Goal: Task Accomplishment & Management: Use online tool/utility

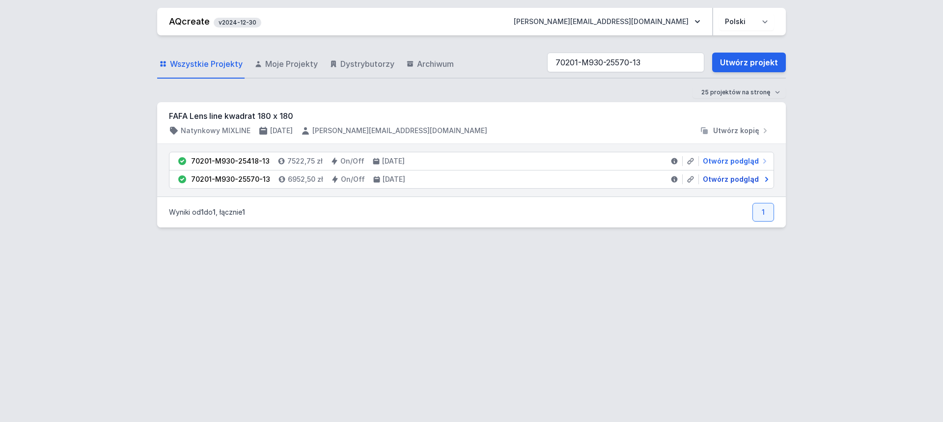
type input "70201-M930-25570-13"
click at [646, 63] on input "70201-M930-25570-13" at bounding box center [625, 63] width 157 height 20
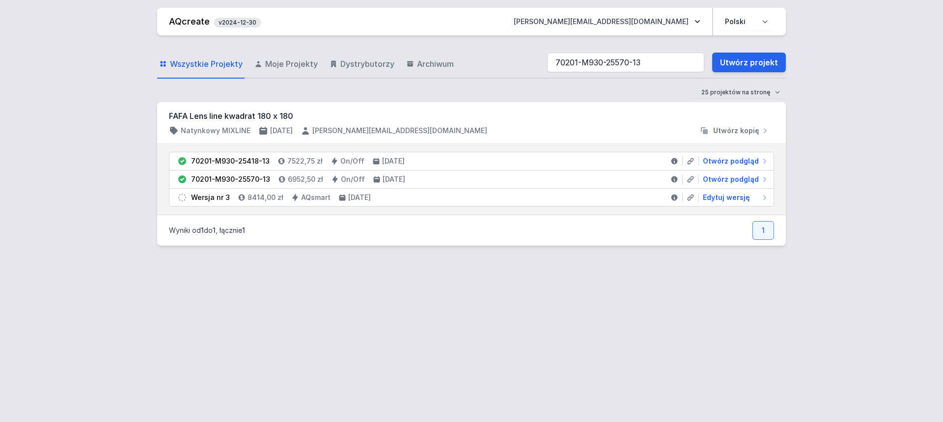
click at [507, 77] on div "Wszystkie Projekty Moje Projekty Dystrybutorzy Archiwum 70201-M930-25570-13 Utw…" at bounding box center [471, 62] width 629 height 31
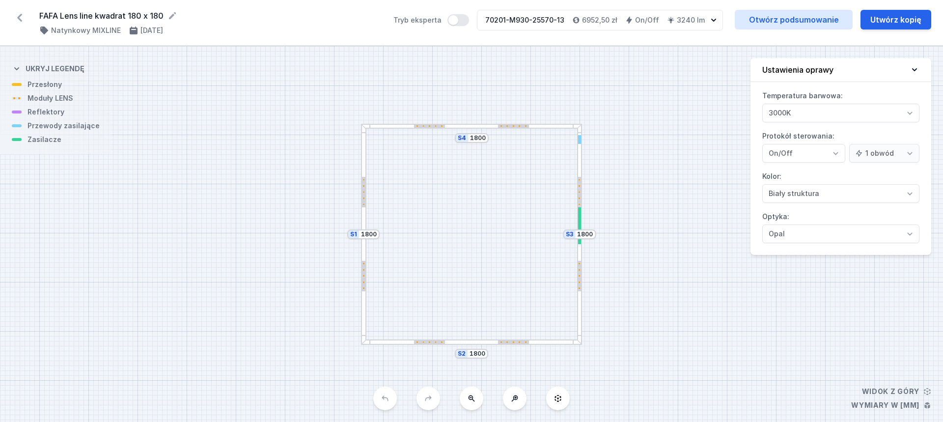
click at [479, 126] on div at bounding box center [471, 126] width 221 height 5
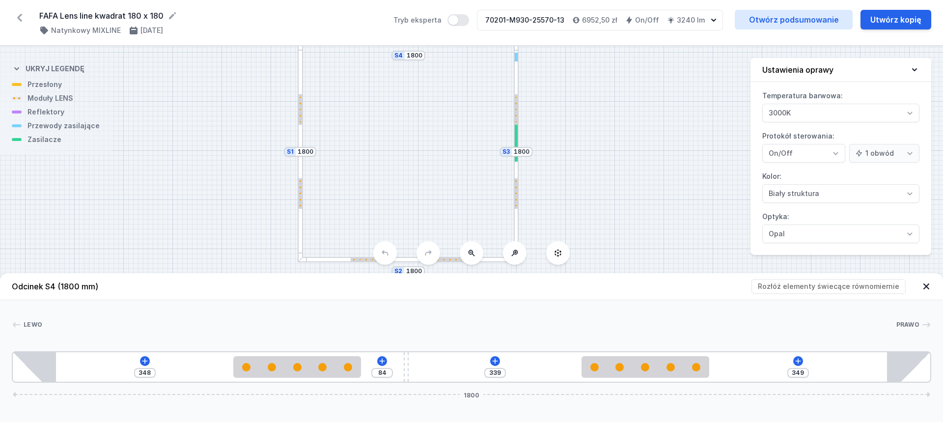
drag, startPoint x: 518, startPoint y: 188, endPoint x: 455, endPoint y: 106, distance: 104.1
click at [455, 106] on div "S4 1800 S3 1800 S2 1800 S1 1800" at bounding box center [471, 234] width 943 height 376
click at [518, 135] on div at bounding box center [516, 151] width 5 height 221
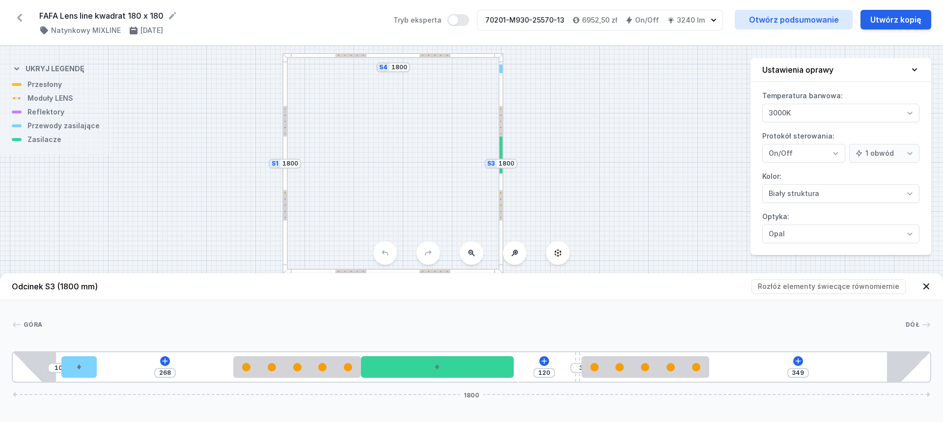
drag, startPoint x: 447, startPoint y: 160, endPoint x: 431, endPoint y: 172, distance: 19.3
click at [431, 172] on div "S4 1800 S3 1800 S2 1800 S1 1800" at bounding box center [471, 234] width 943 height 376
click at [889, 21] on button "Utwórz kopię" at bounding box center [896, 20] width 71 height 20
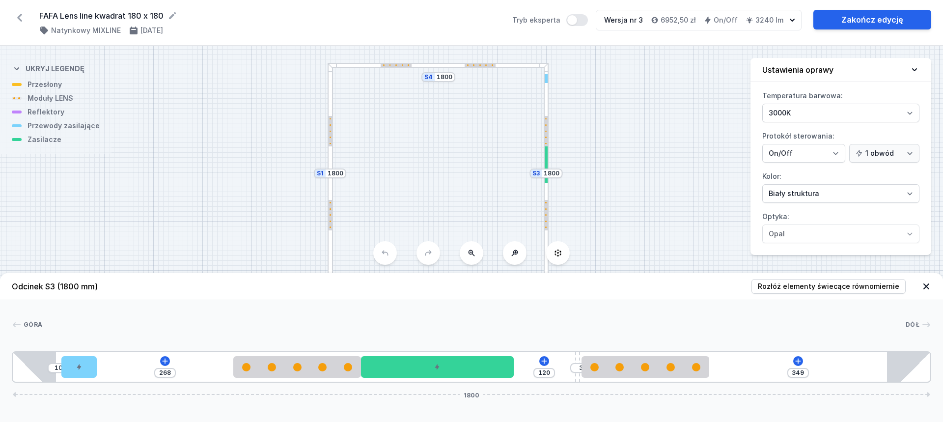
drag, startPoint x: 652, startPoint y: 150, endPoint x: 651, endPoint y: 103, distance: 47.7
click at [623, 103] on div "S4 1800 S3 1800 S2 1800 S1 1800" at bounding box center [471, 234] width 943 height 376
click at [799, 148] on select "On/Off SwitchDIM DALI AQsmart" at bounding box center [804, 153] width 83 height 19
select select "5"
click at [763, 144] on select "On/Off SwitchDIM DALI AQsmart" at bounding box center [804, 153] width 83 height 19
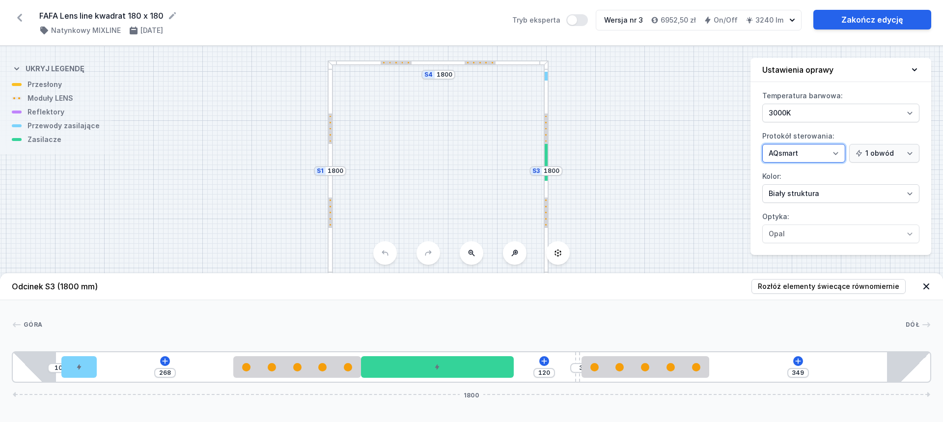
type input "420"
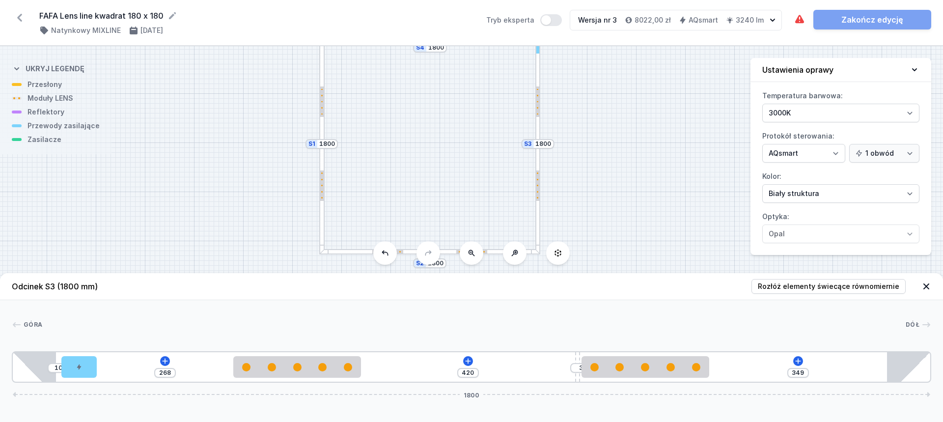
drag, startPoint x: 684, startPoint y: 163, endPoint x: 608, endPoint y: 157, distance: 76.9
click at [676, 135] on div "S4 1800 S3 1800 S2 1800 S1 1800" at bounding box center [471, 234] width 943 height 376
click at [538, 159] on div at bounding box center [537, 142] width 5 height 221
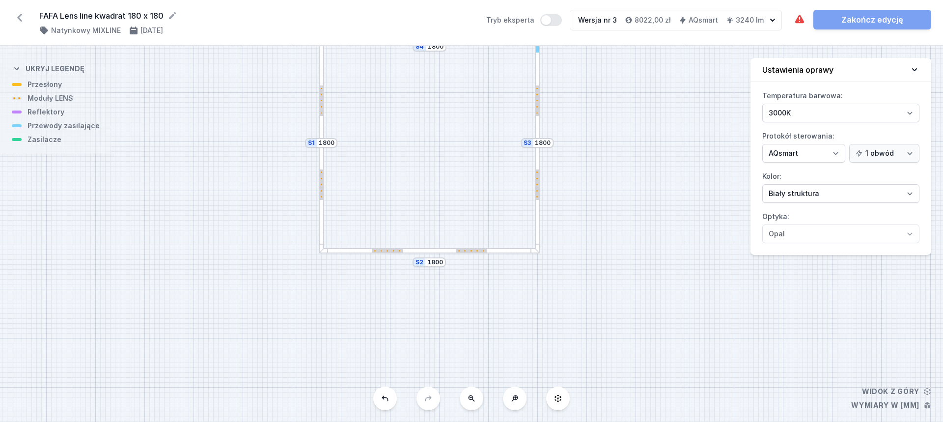
click at [537, 163] on div at bounding box center [537, 142] width 5 height 221
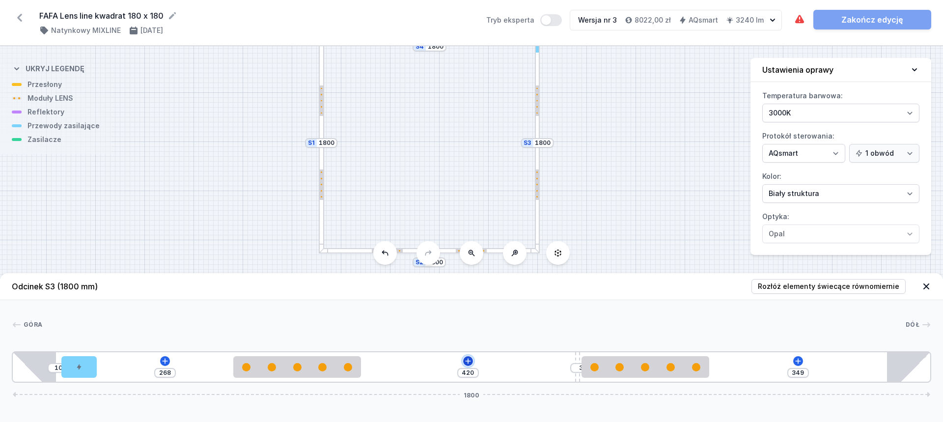
click at [466, 360] on icon at bounding box center [468, 361] width 8 height 8
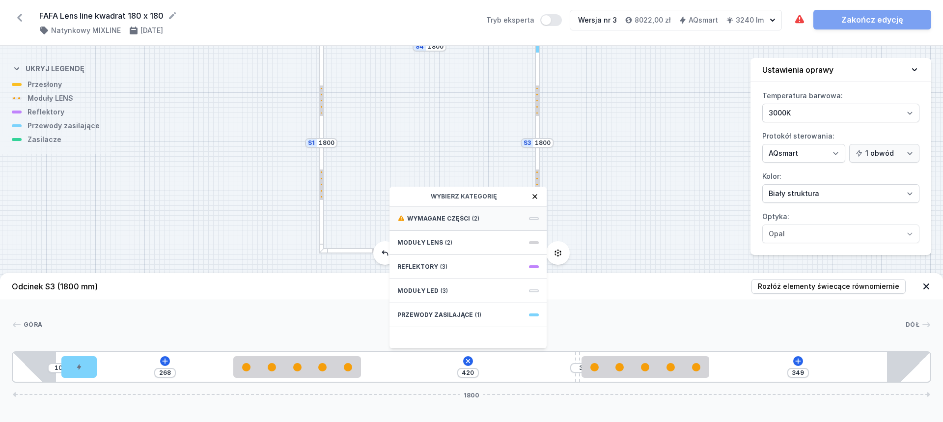
click at [445, 222] on span "Wymagane części" at bounding box center [438, 219] width 63 height 8
click at [451, 239] on span "Casambi / AQsmart" at bounding box center [467, 240] width 141 height 10
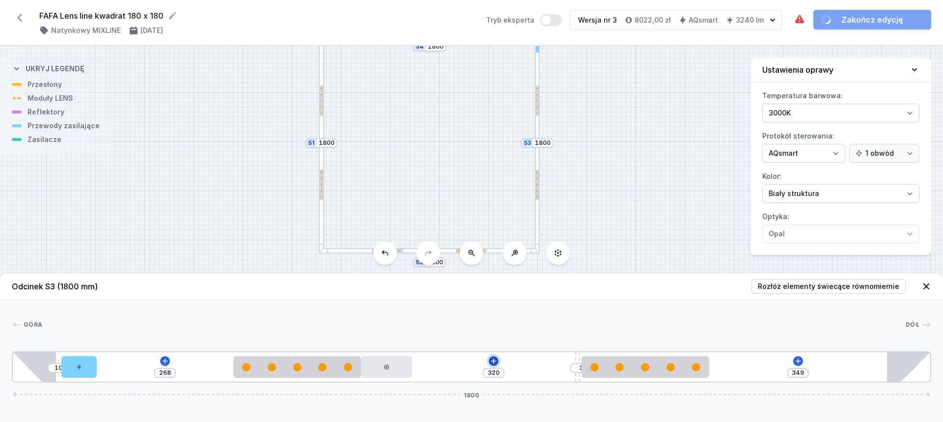
click at [496, 364] on icon at bounding box center [494, 361] width 8 height 8
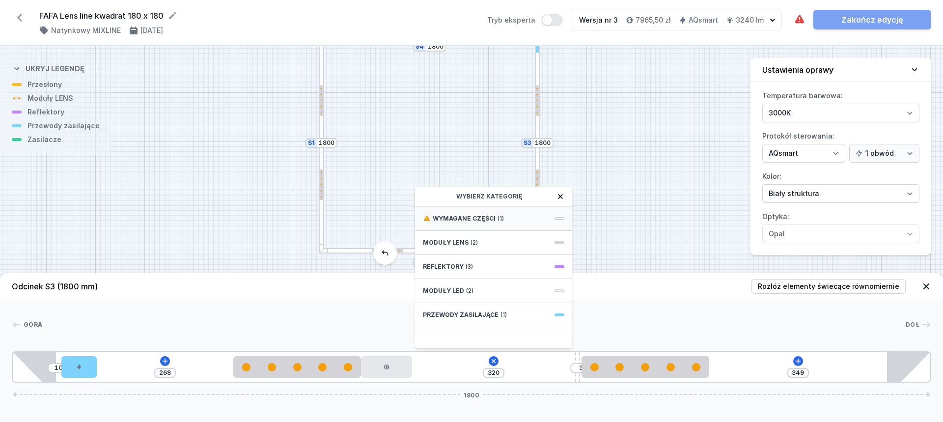
click at [479, 221] on span "Wymagane części" at bounding box center [464, 219] width 63 height 8
click at [480, 220] on span "DALI Driver - up to 75W" at bounding box center [493, 218] width 141 height 10
type input "20"
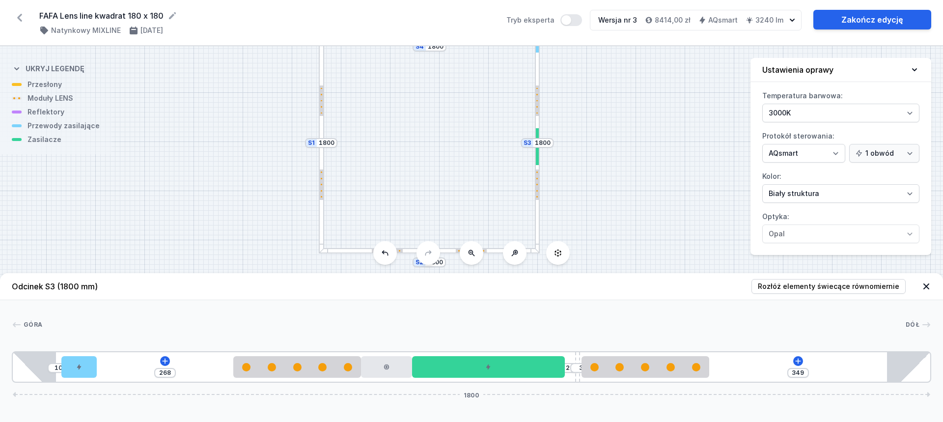
click at [598, 225] on div "S4 1800 S3 1800 S2 1800 S1 1800" at bounding box center [471, 234] width 943 height 376
click at [866, 18] on link "Zakończ edycję" at bounding box center [873, 20] width 118 height 20
